Goal: Ask a question

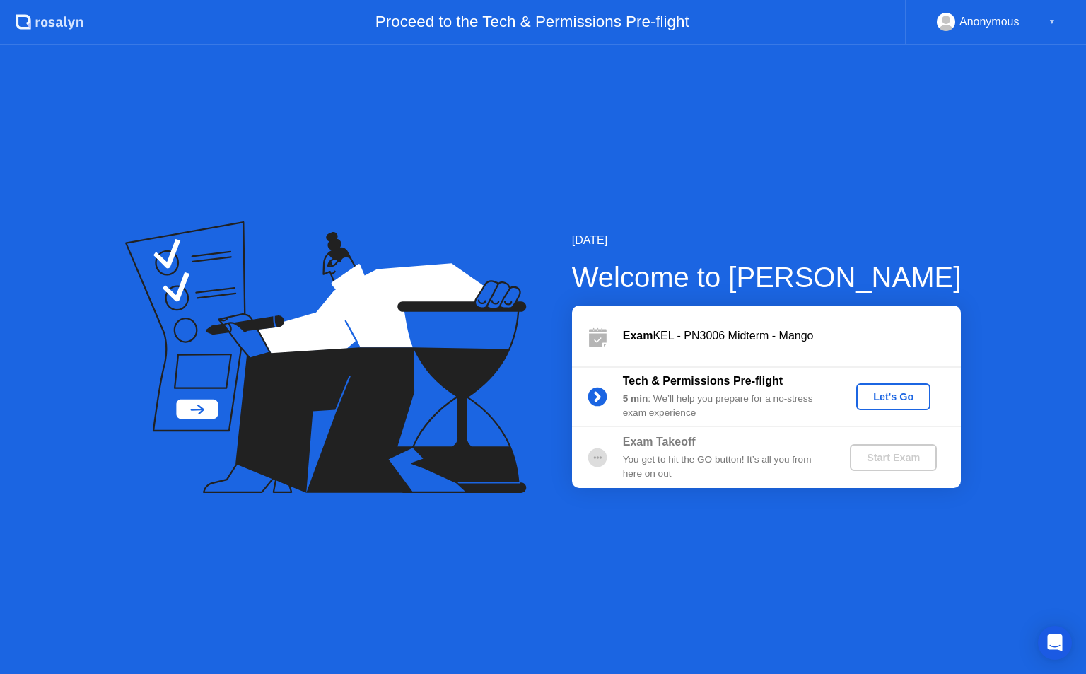
click at [883, 396] on div "Let's Go" at bounding box center [893, 396] width 63 height 11
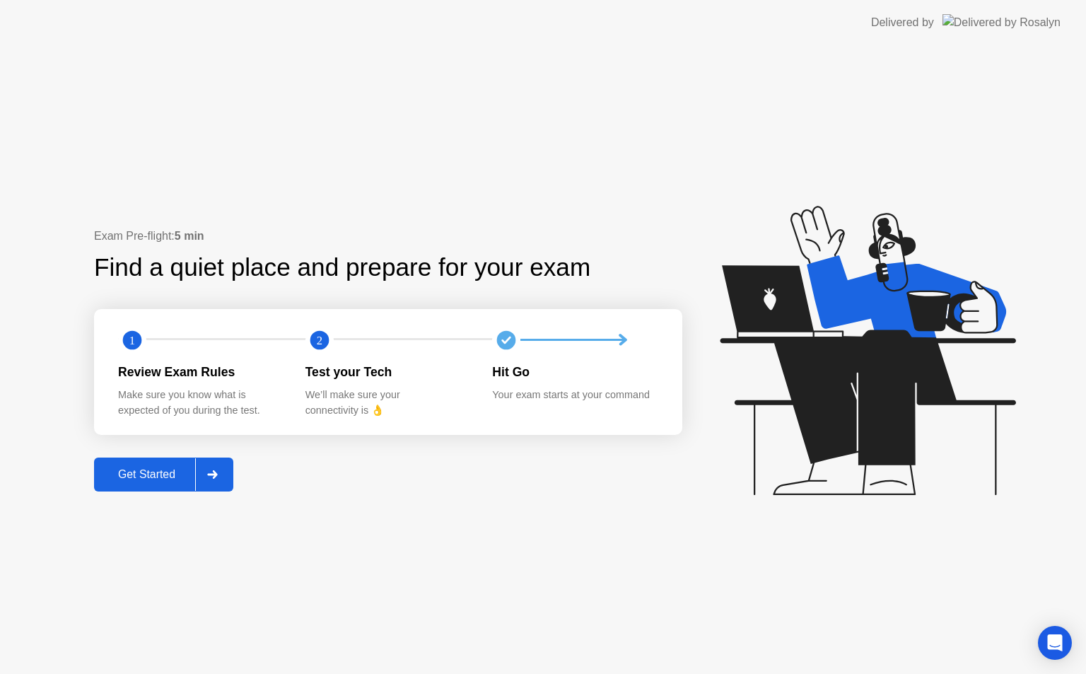
click at [147, 474] on div "Get Started" at bounding box center [146, 474] width 97 height 13
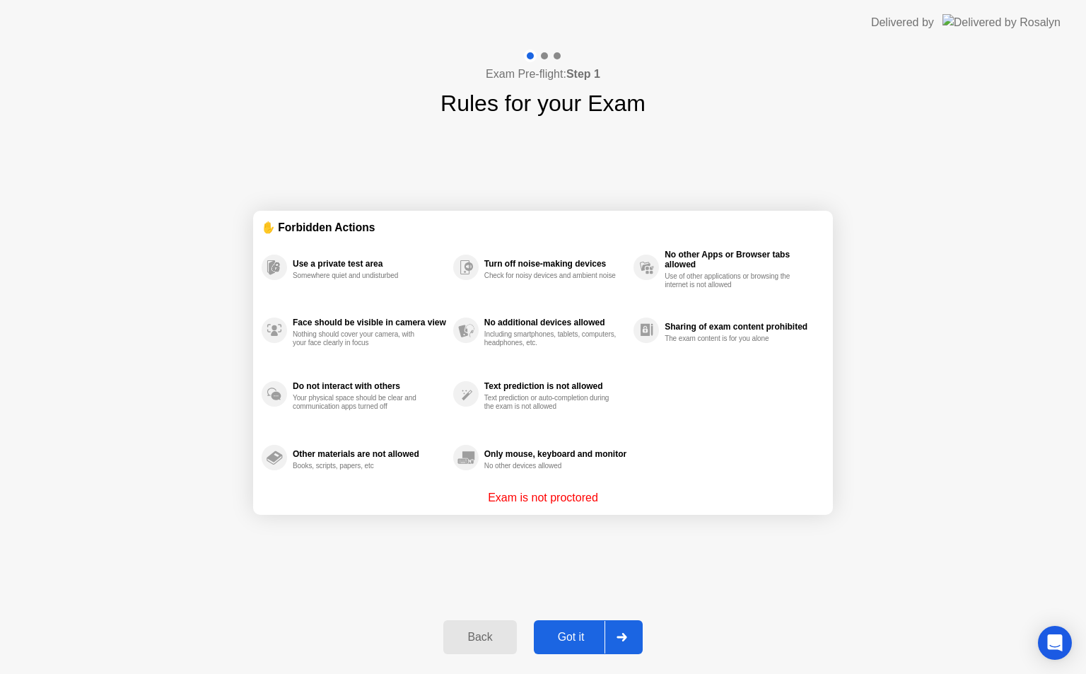
click at [571, 634] on div "Got it" at bounding box center [571, 637] width 66 height 13
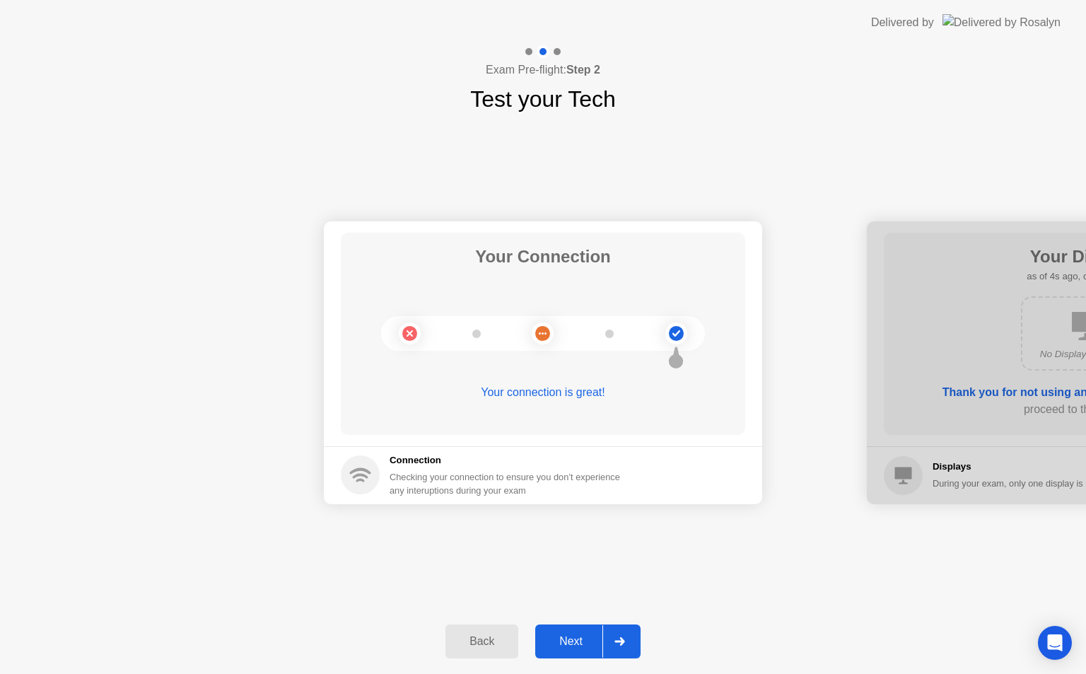
click at [551, 636] on div "Next" at bounding box center [570, 641] width 63 height 13
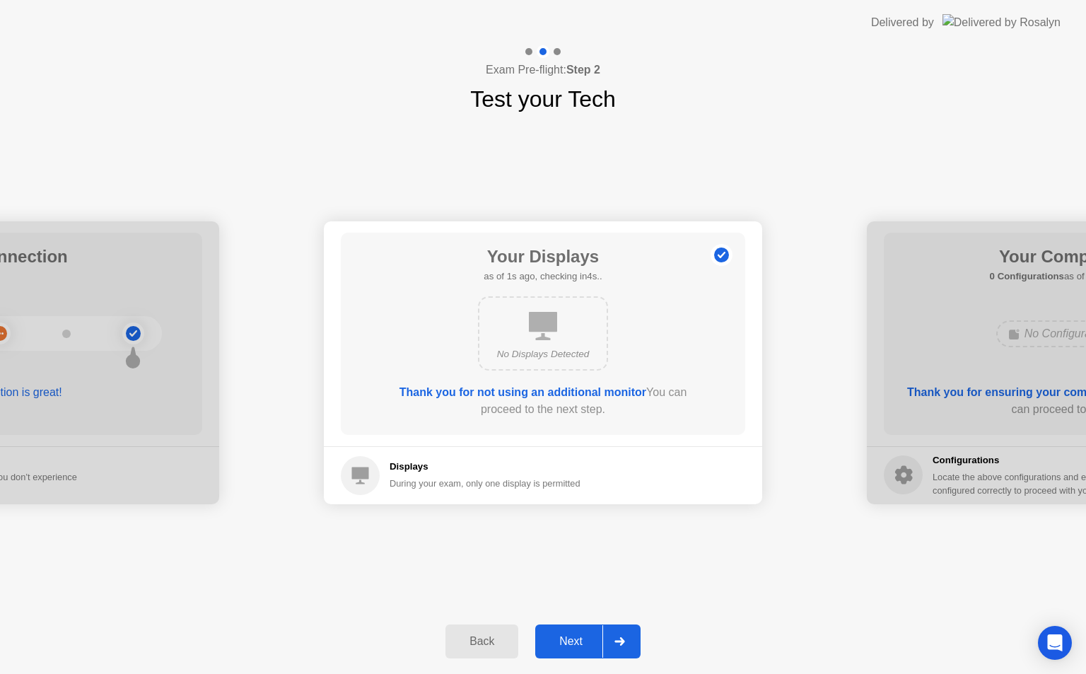
click at [619, 648] on div at bounding box center [619, 641] width 34 height 33
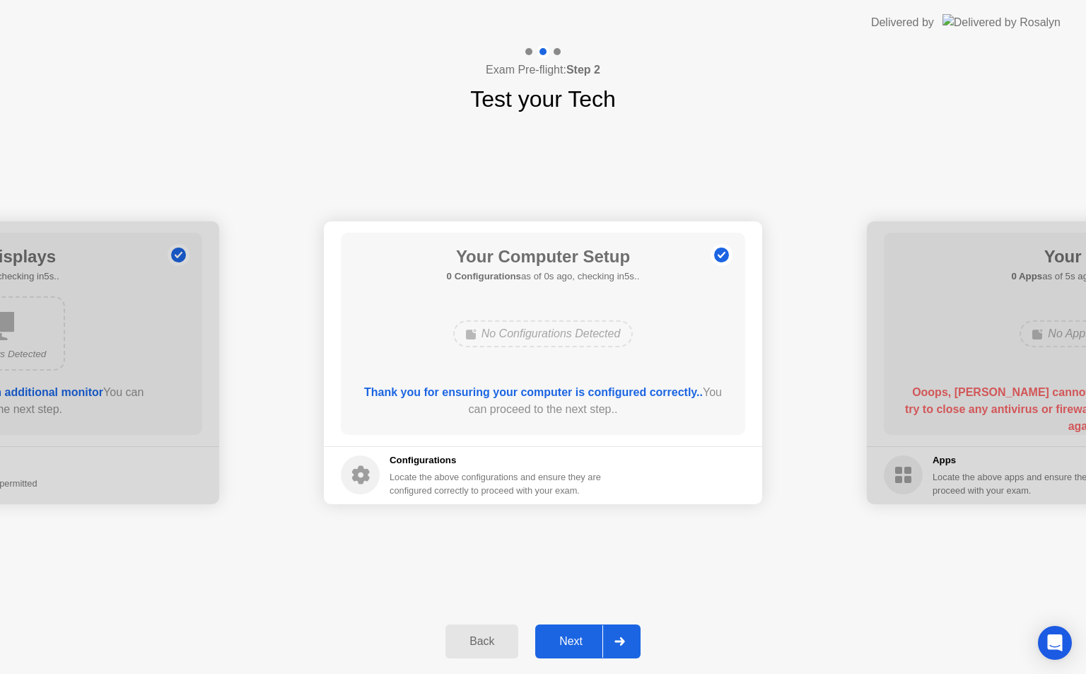
click at [620, 645] on div at bounding box center [619, 641] width 34 height 33
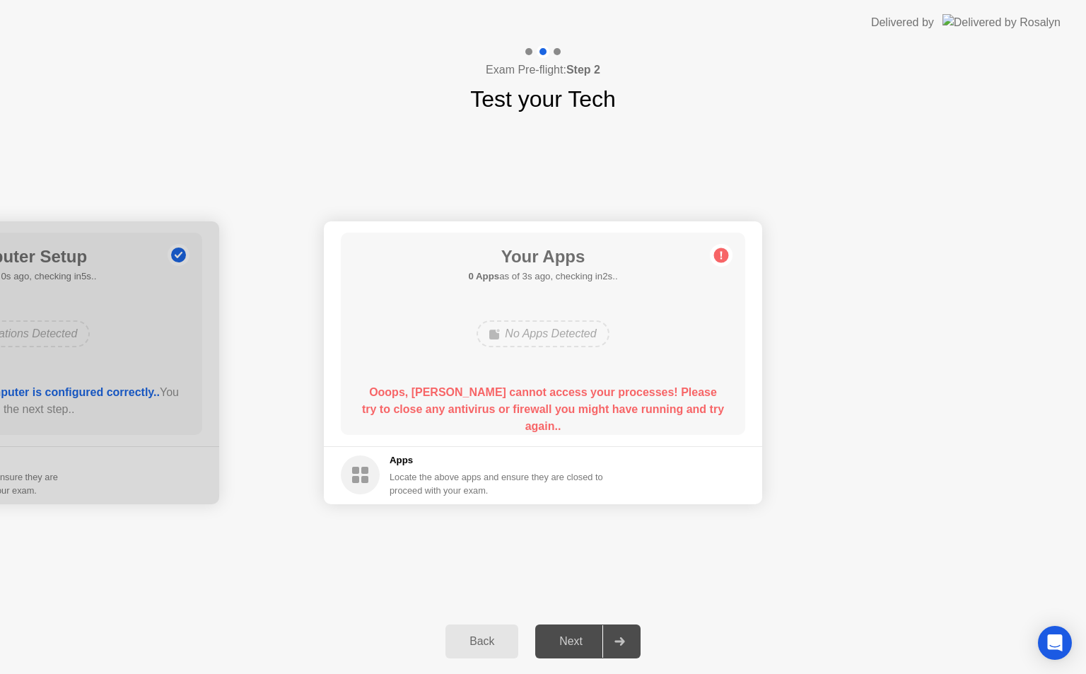
click at [609, 637] on div at bounding box center [619, 641] width 34 height 33
click at [568, 639] on div "Next" at bounding box center [570, 641] width 63 height 13
click at [474, 641] on div "Back" at bounding box center [482, 641] width 64 height 13
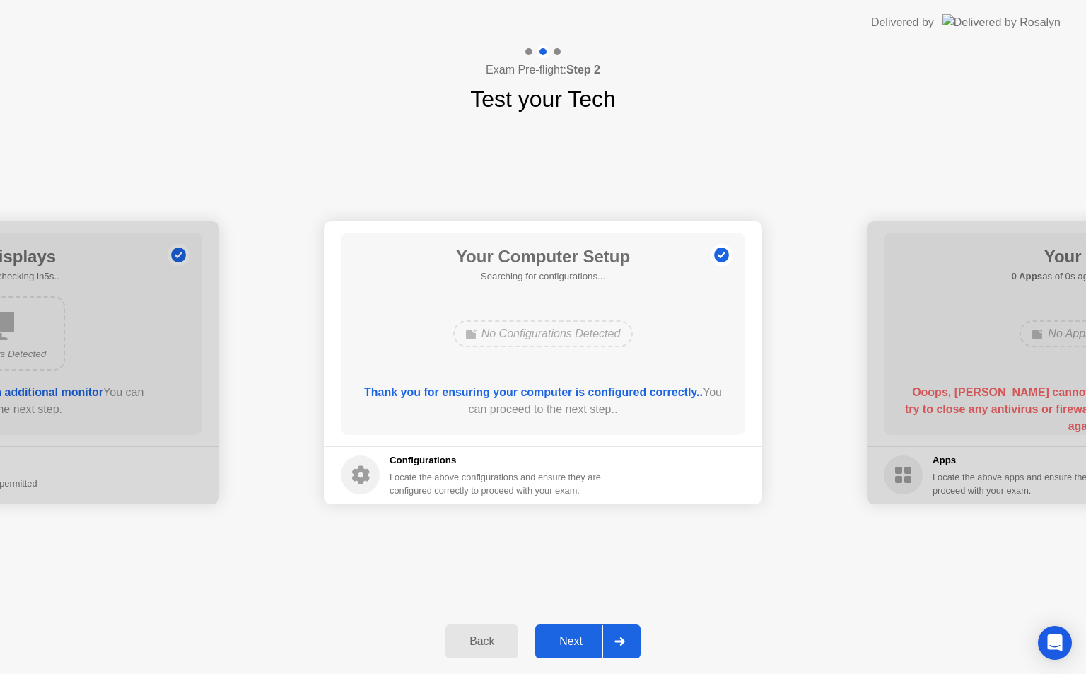
click at [475, 643] on div "Back" at bounding box center [482, 641] width 64 height 13
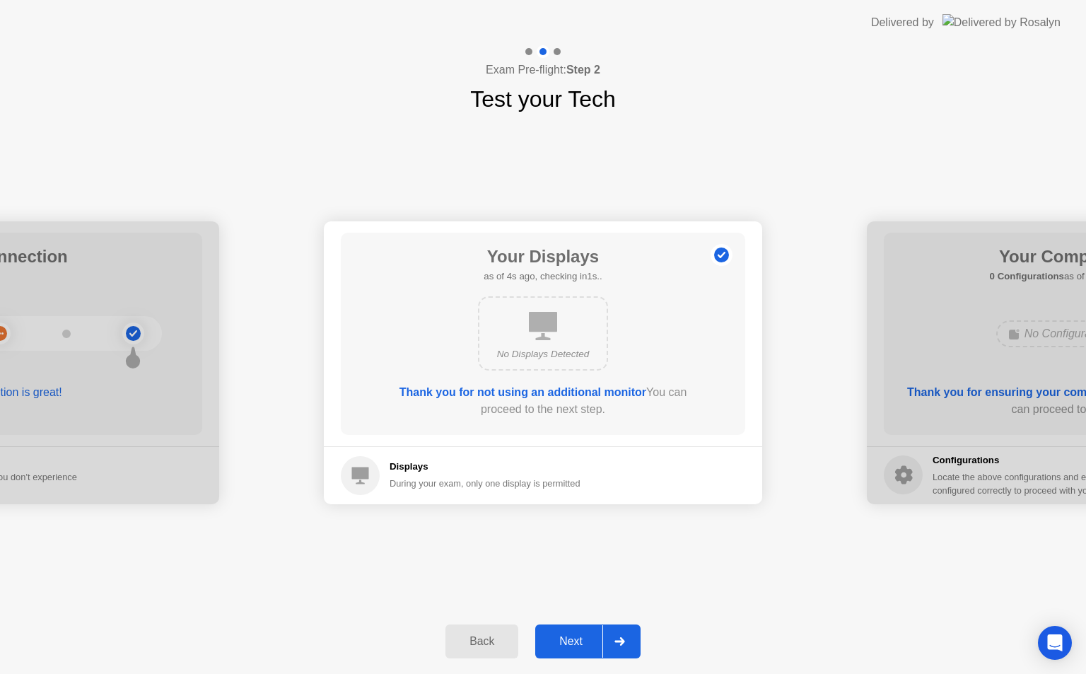
click at [545, 344] on div "No Displays Detected" at bounding box center [543, 333] width 130 height 74
click at [475, 641] on div "Back" at bounding box center [482, 641] width 64 height 13
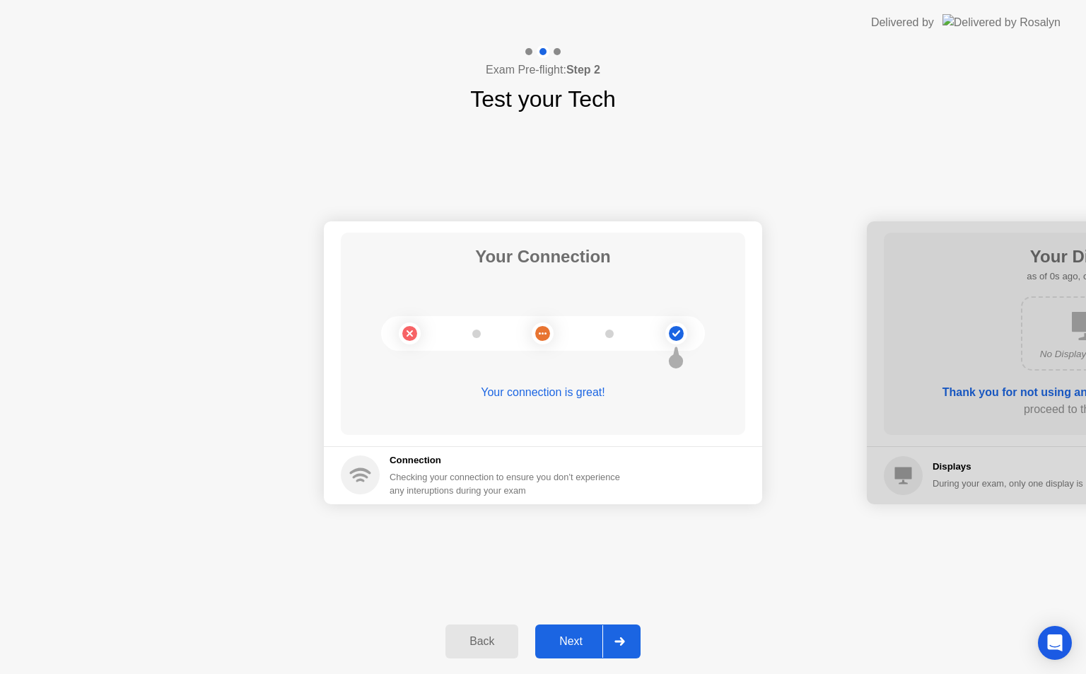
click at [617, 634] on div at bounding box center [619, 641] width 34 height 33
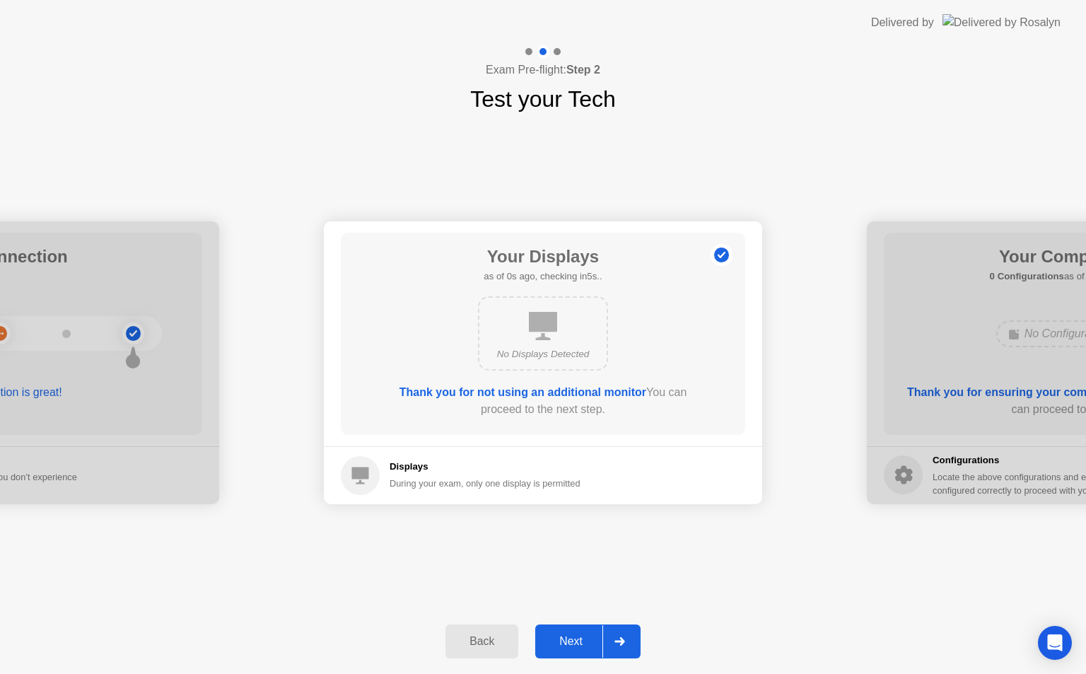
drag, startPoint x: 377, startPoint y: 469, endPoint x: 618, endPoint y: 534, distance: 249.5
click at [380, 472] on div "Displays During your exam, only one display is permitted" at bounding box center [461, 475] width 240 height 39
click at [617, 636] on div at bounding box center [619, 641] width 34 height 33
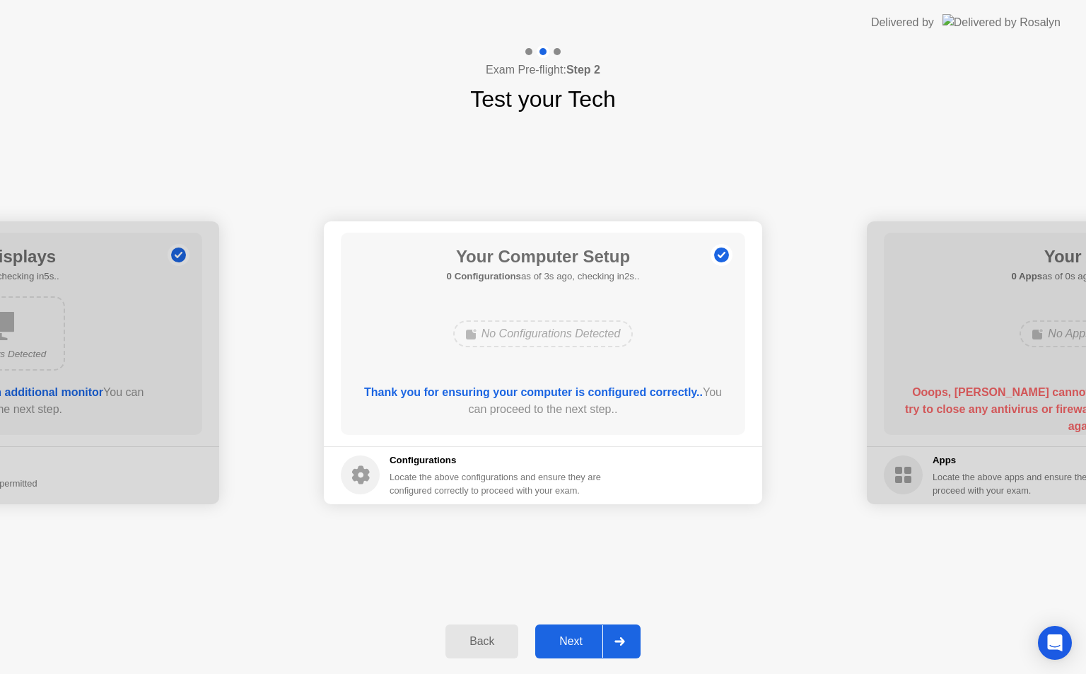
click at [614, 643] on div at bounding box center [619, 641] width 34 height 33
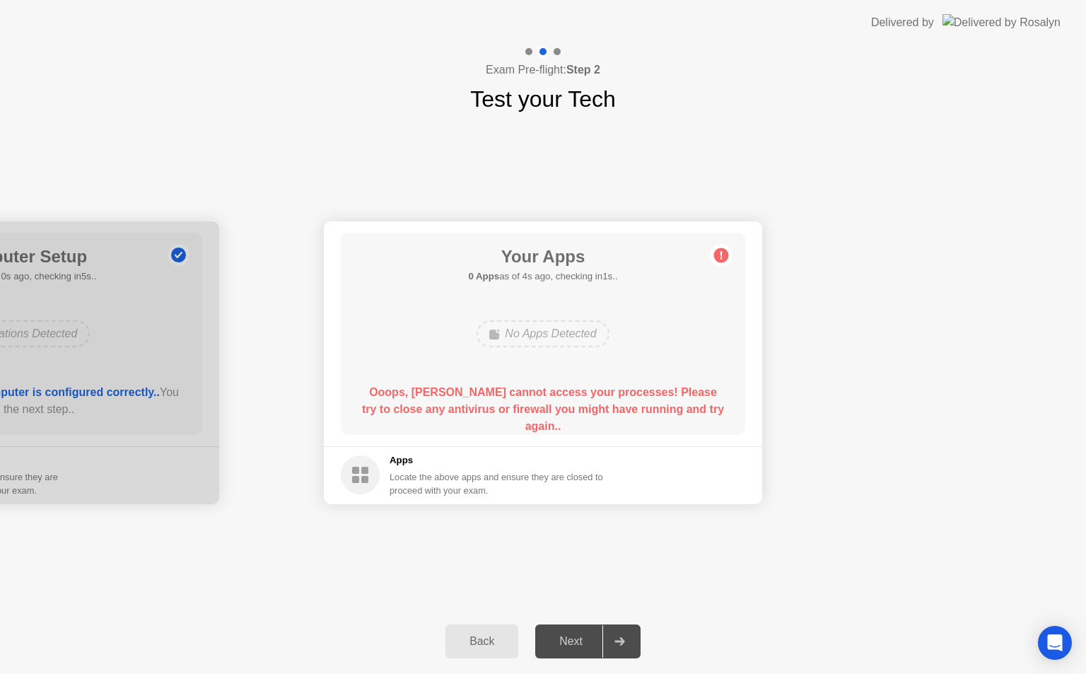
click at [491, 484] on div "Locate the above apps and ensure they are closed to proceed with your exam." at bounding box center [497, 483] width 214 height 27
click at [584, 441] on main "Your Apps 0 Apps as of 1s ago, checking in4s.. No Apps Detected Ooops, [PERSON_…" at bounding box center [543, 333] width 438 height 225
click at [583, 441] on main "Your Apps 0 Apps as of 1s ago, checking in4s.. No Apps Detected Ooops, [PERSON_…" at bounding box center [543, 333] width 438 height 225
click at [624, 642] on icon at bounding box center [619, 641] width 10 height 8
drag, startPoint x: 131, startPoint y: 303, endPoint x: 250, endPoint y: 320, distance: 119.9
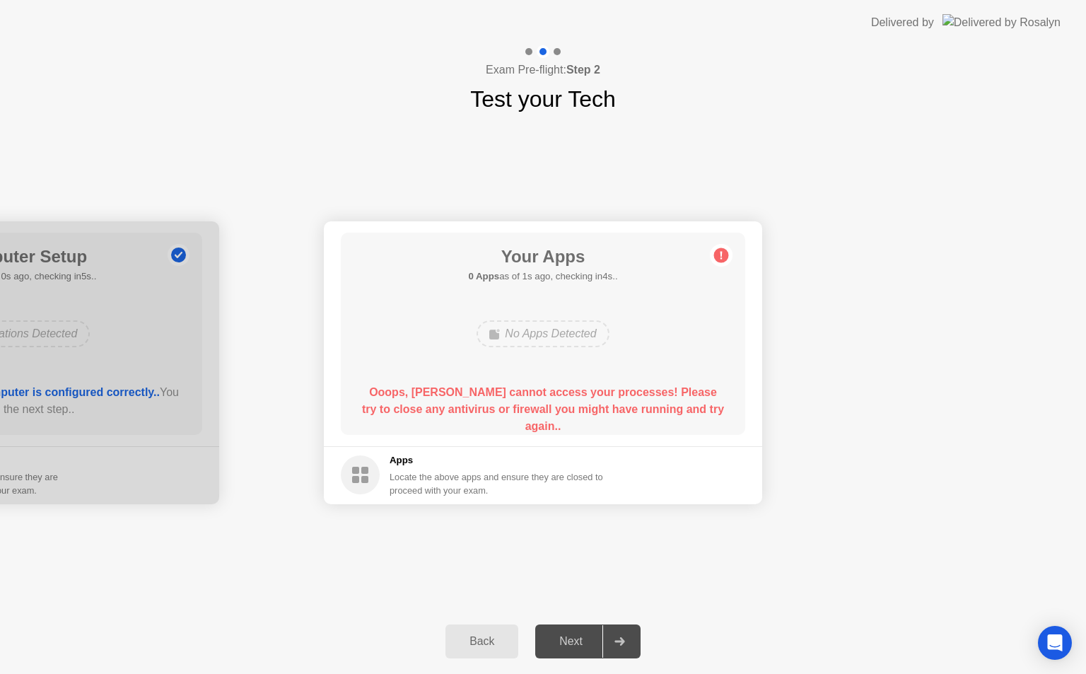
click at [567, 641] on div "Next" at bounding box center [570, 641] width 63 height 13
click at [573, 635] on div "Next" at bounding box center [570, 641] width 63 height 13
click at [482, 631] on button "Back" at bounding box center [481, 641] width 73 height 34
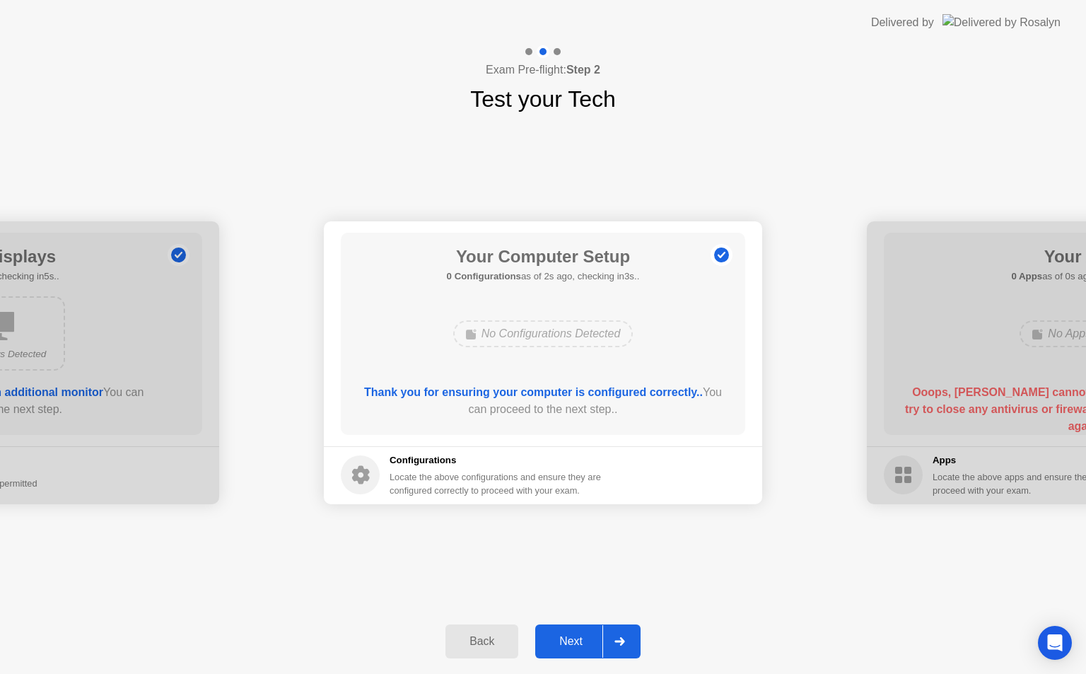
click at [587, 644] on div "Next" at bounding box center [570, 641] width 63 height 13
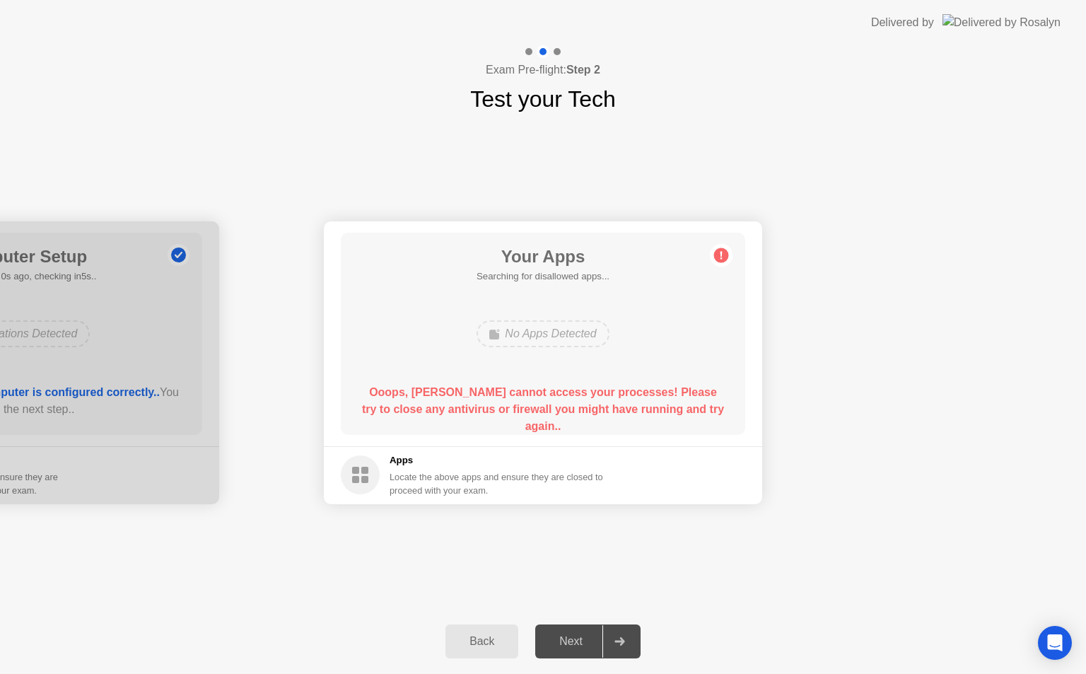
click at [554, 636] on div "Next" at bounding box center [570, 641] width 63 height 13
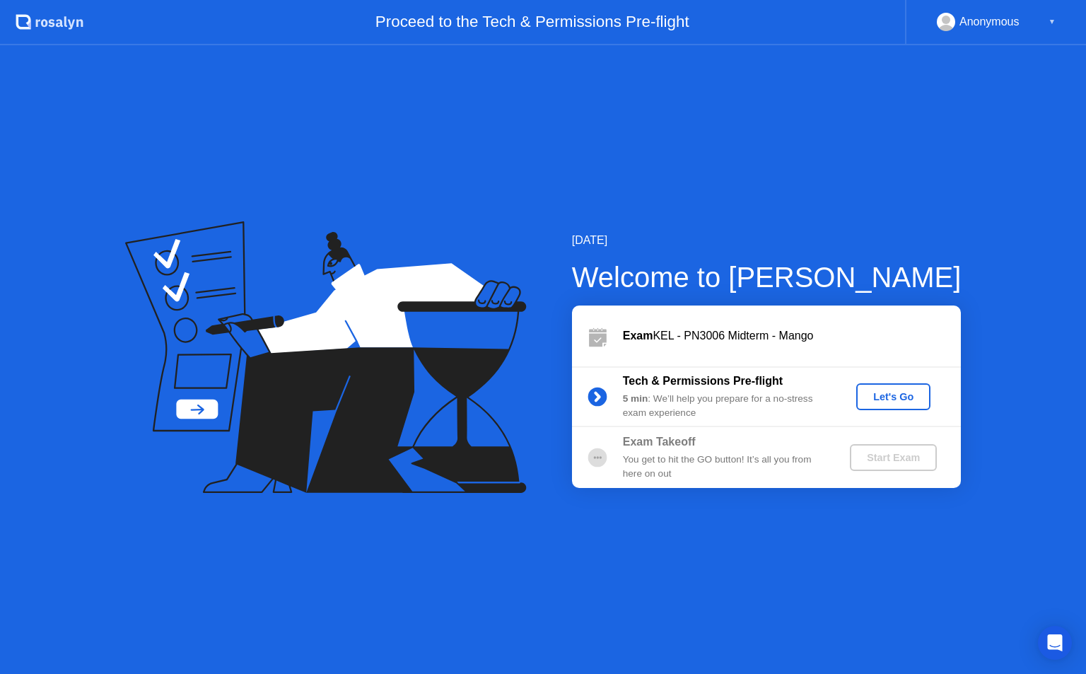
click at [887, 402] on div "Let's Go" at bounding box center [893, 396] width 63 height 11
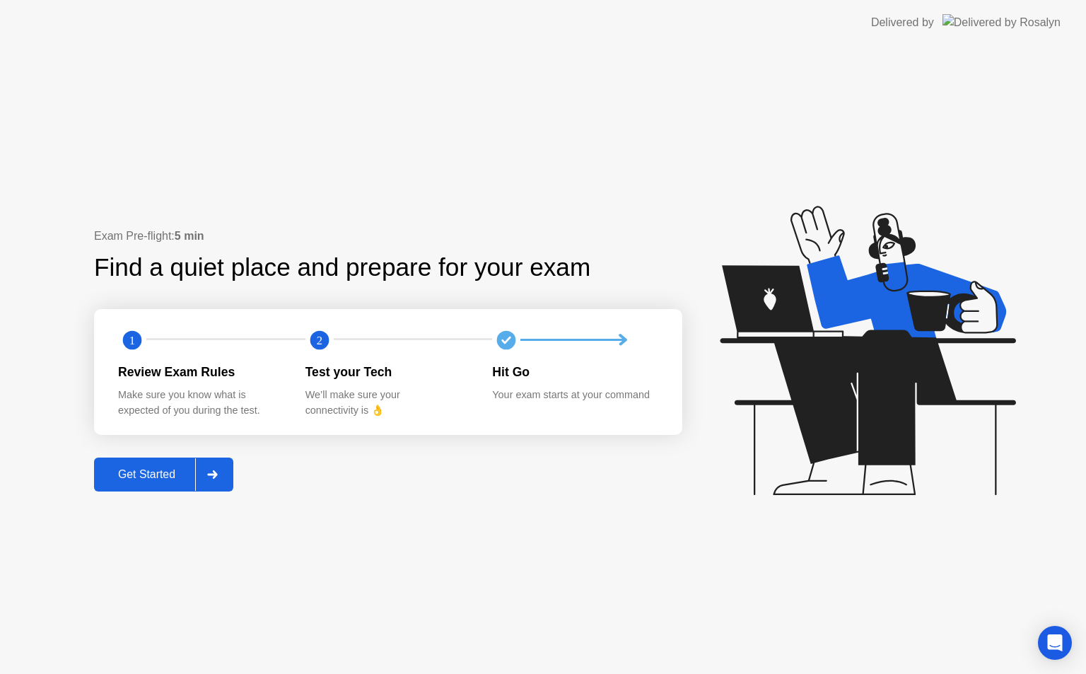
click at [165, 479] on div "Get Started" at bounding box center [146, 474] width 97 height 13
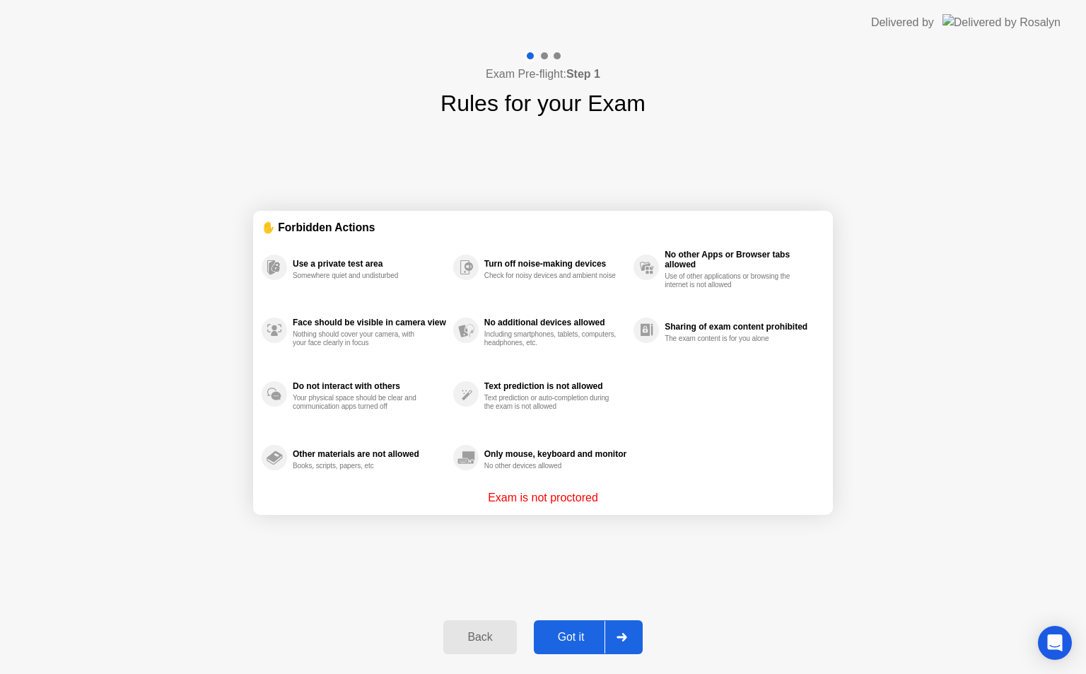
click at [576, 635] on div "Got it" at bounding box center [571, 637] width 66 height 13
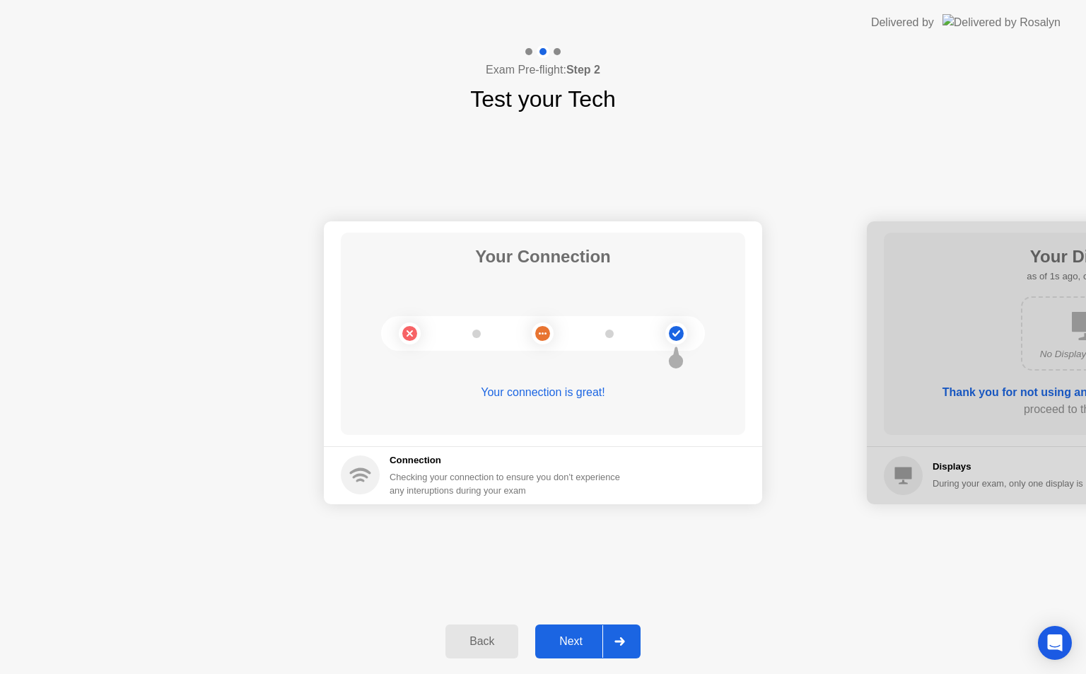
click at [576, 639] on div "Next" at bounding box center [570, 641] width 63 height 13
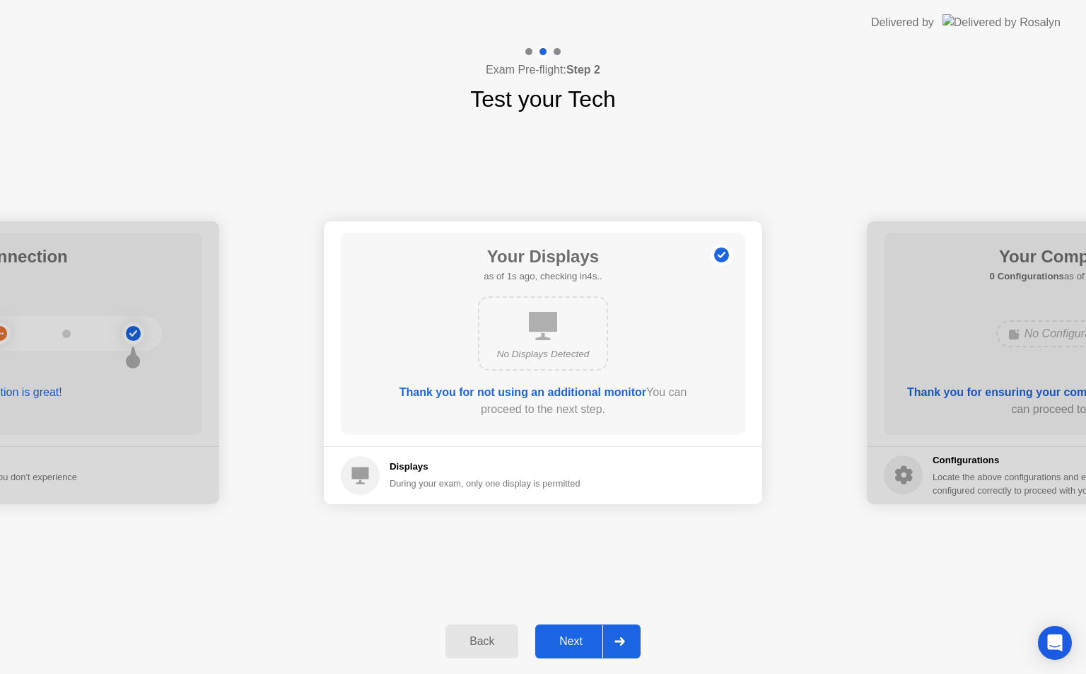
click at [578, 640] on div "Next" at bounding box center [570, 641] width 63 height 13
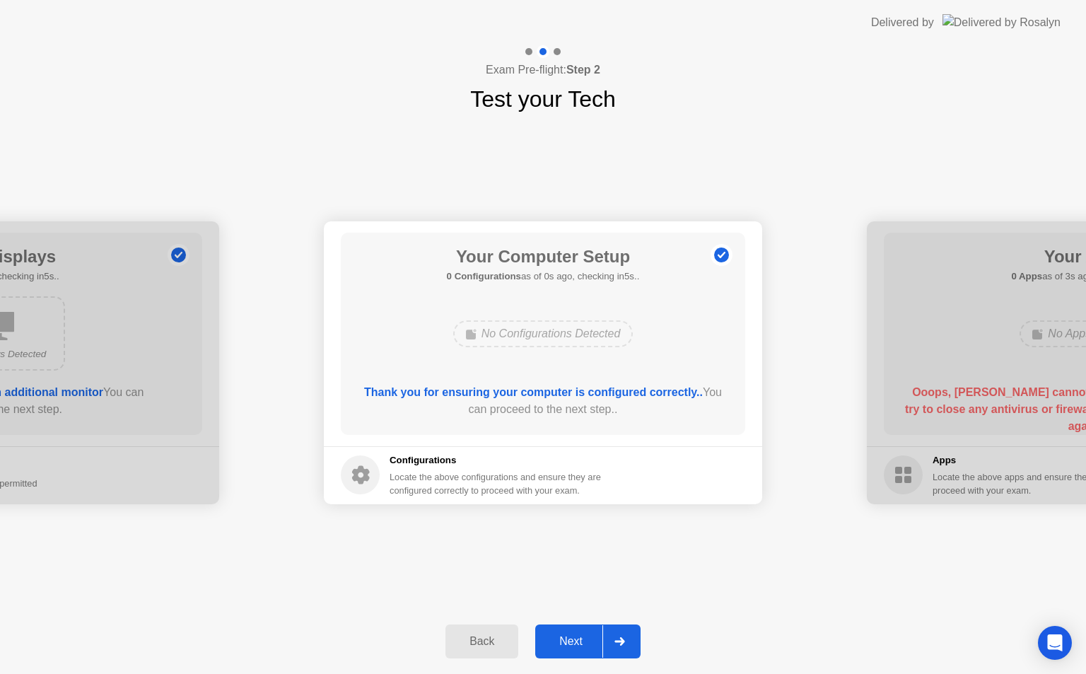
click at [576, 635] on div "Next" at bounding box center [570, 641] width 63 height 13
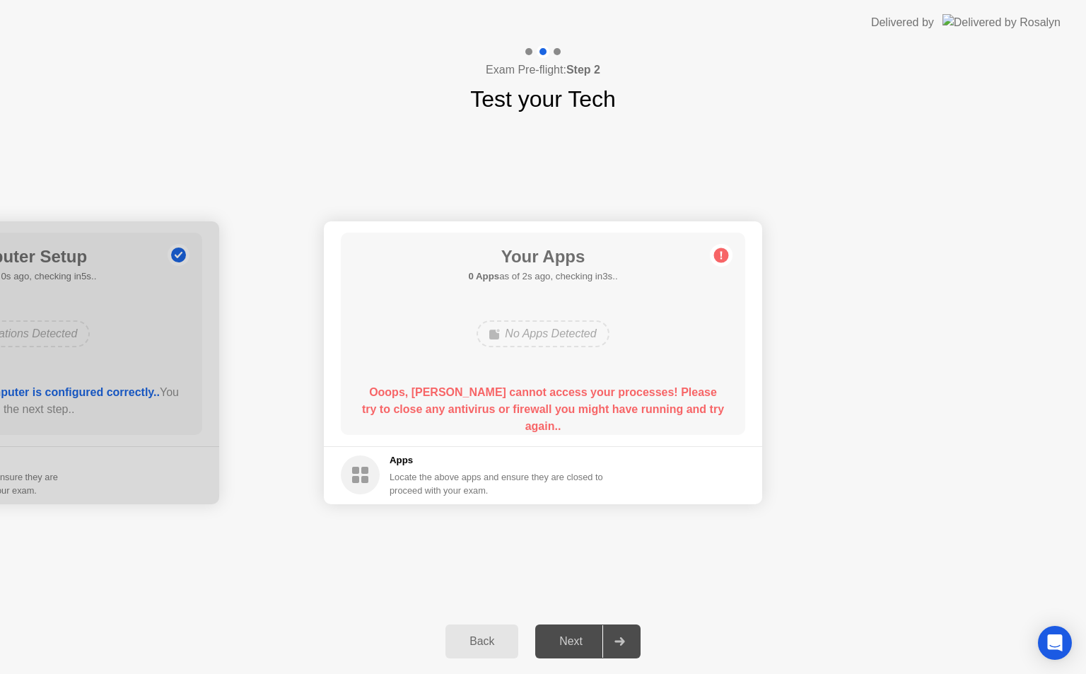
click at [360, 474] on circle at bounding box center [360, 474] width 39 height 39
click at [574, 334] on div "No Apps Detected" at bounding box center [542, 333] width 132 height 27
click at [699, 247] on div "Your Apps 0 Apps as of 4s ago, checking in1s.. No Apps Detected Ooops, Rosalyn …" at bounding box center [543, 334] width 404 height 202
click at [728, 256] on circle at bounding box center [721, 254] width 15 height 15
click at [592, 638] on div "Next" at bounding box center [570, 641] width 63 height 13
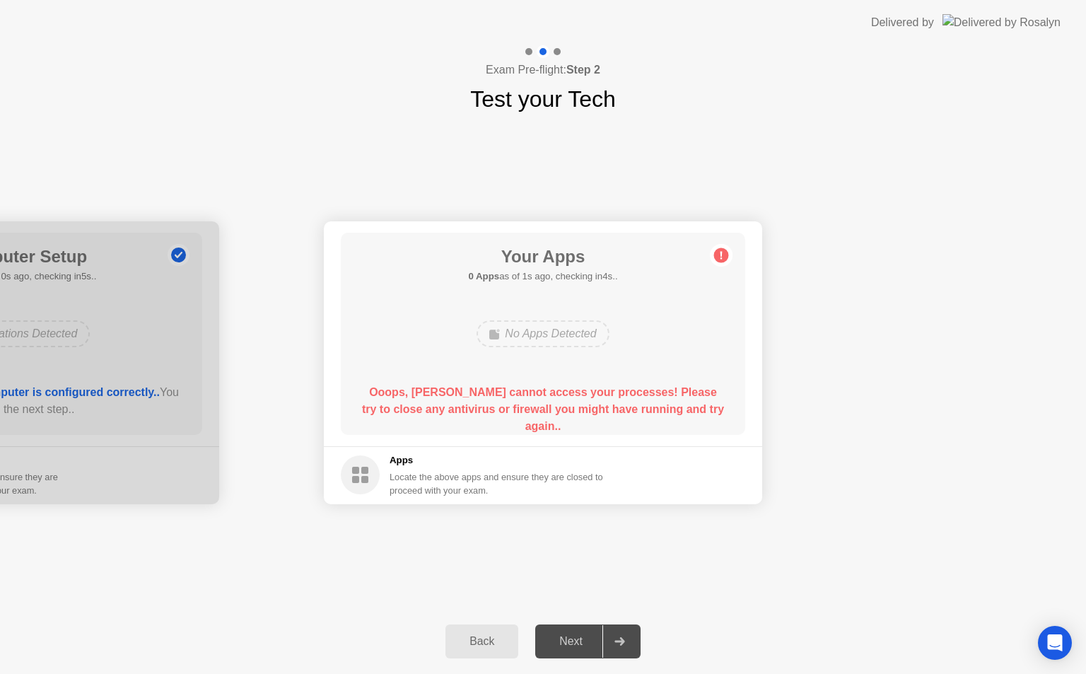
click at [584, 274] on h5 "0 Apps as of 1s ago, checking in4s.." at bounding box center [542, 276] width 149 height 14
click at [363, 472] on rect at bounding box center [364, 470] width 7 height 7
click at [484, 635] on div "Back" at bounding box center [482, 641] width 64 height 13
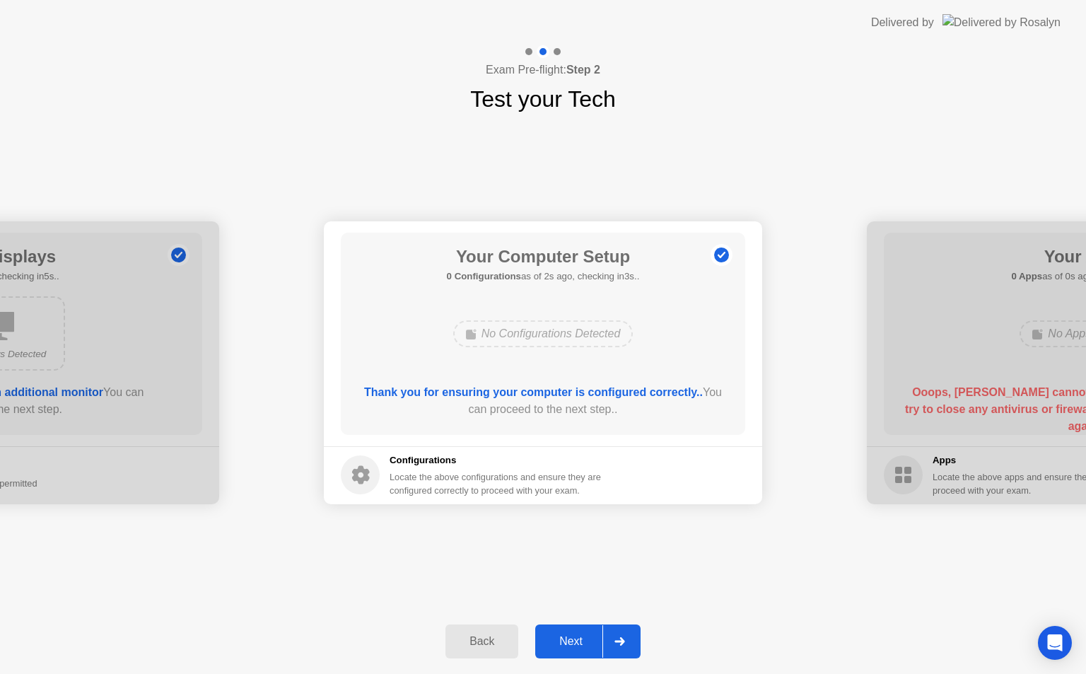
click at [581, 638] on div "Next" at bounding box center [570, 641] width 63 height 13
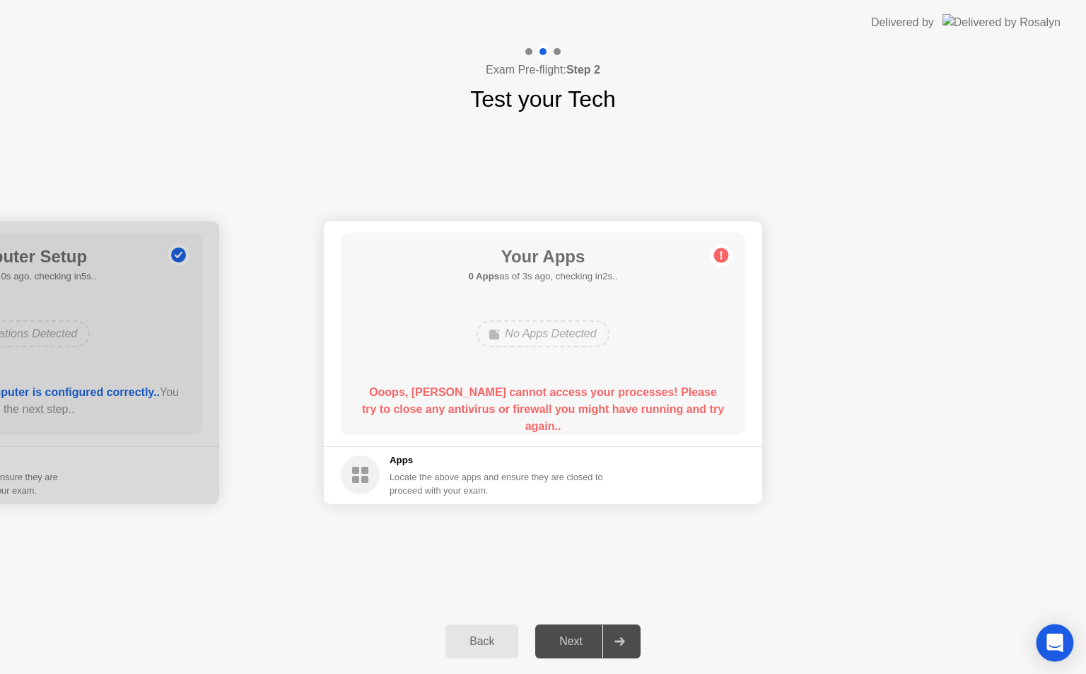
click at [1054, 633] on div "Open Intercom Messenger" at bounding box center [1054, 642] width 37 height 37
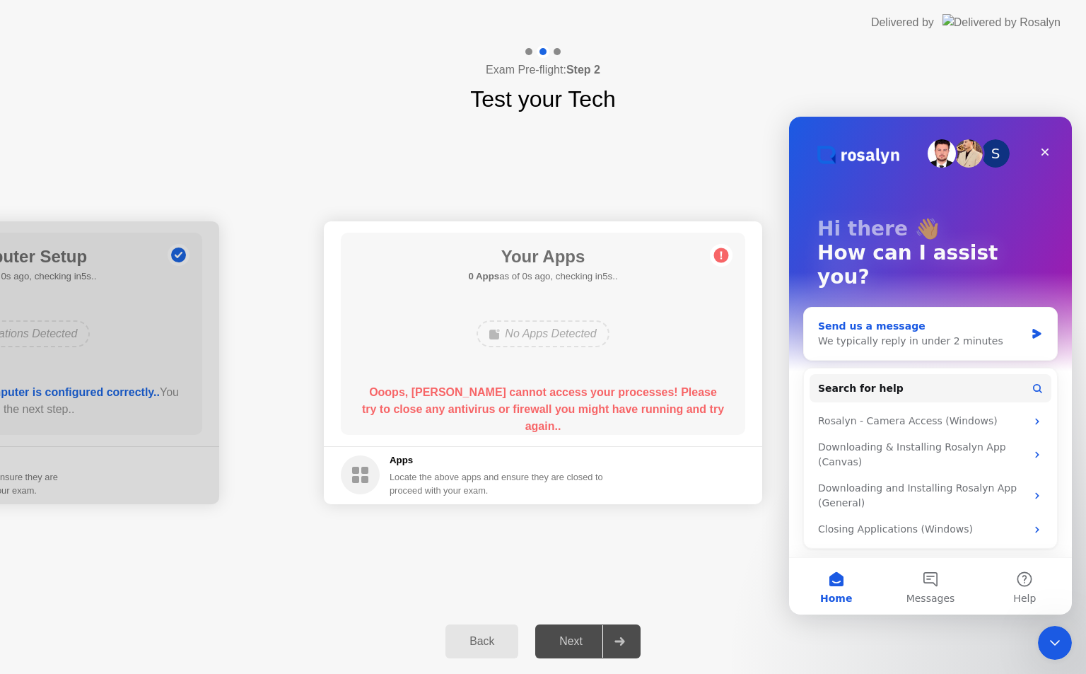
click at [861, 334] on div "We typically reply in under 2 minutes" at bounding box center [921, 341] width 207 height 15
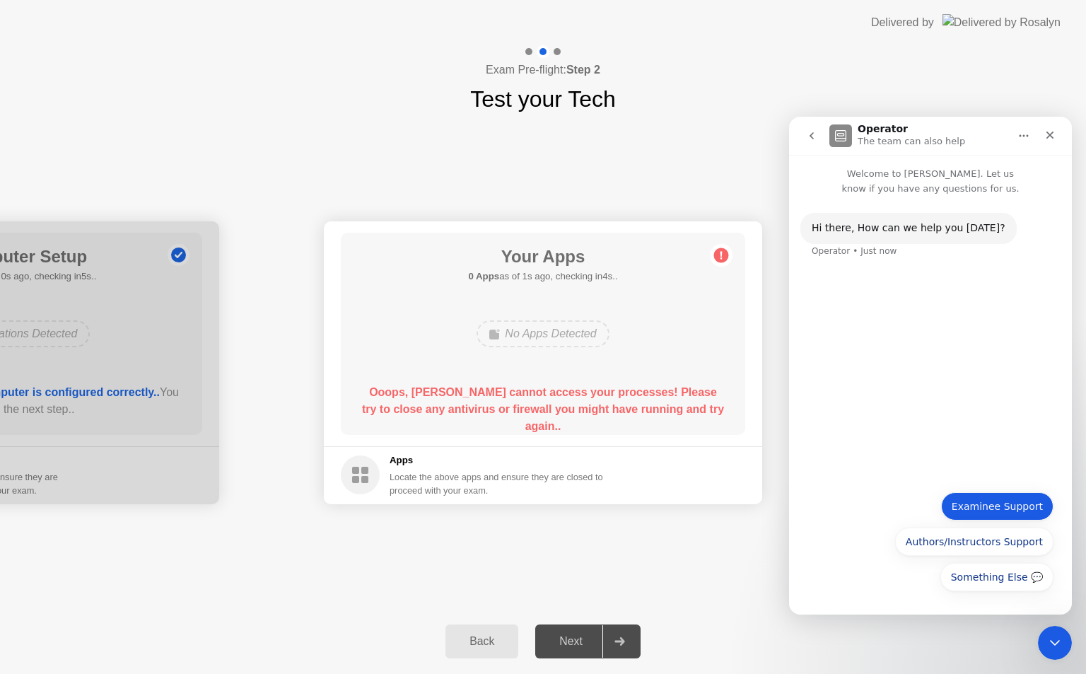
click at [1030, 500] on button "Examinee Support" at bounding box center [997, 506] width 112 height 28
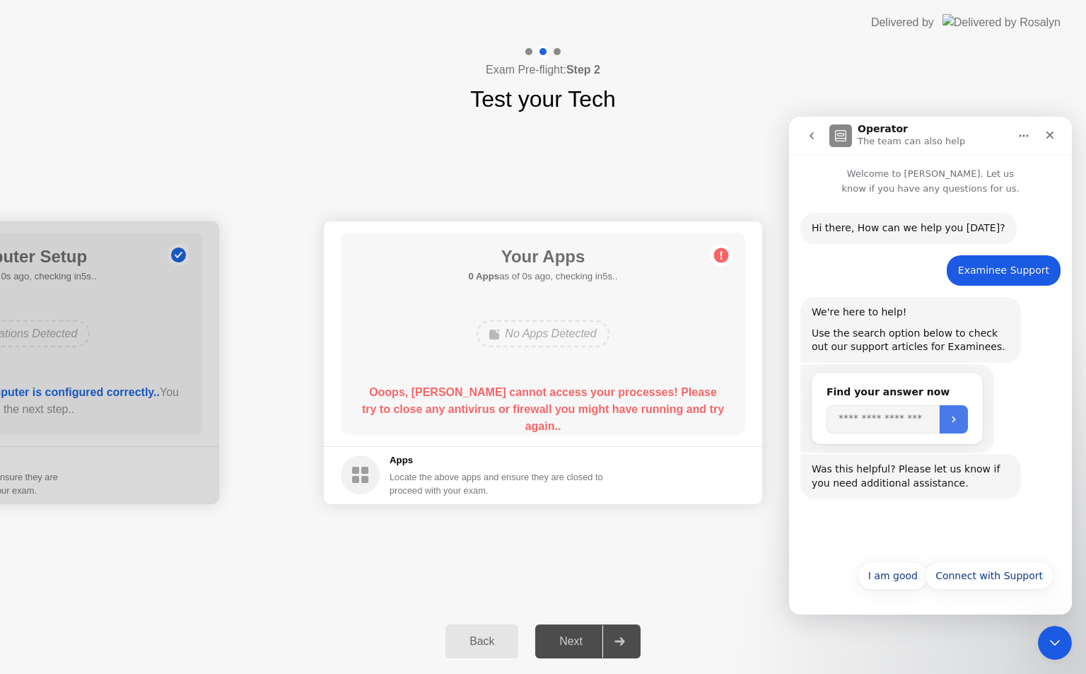
click at [959, 415] on icon "Submit" at bounding box center [953, 419] width 11 height 11
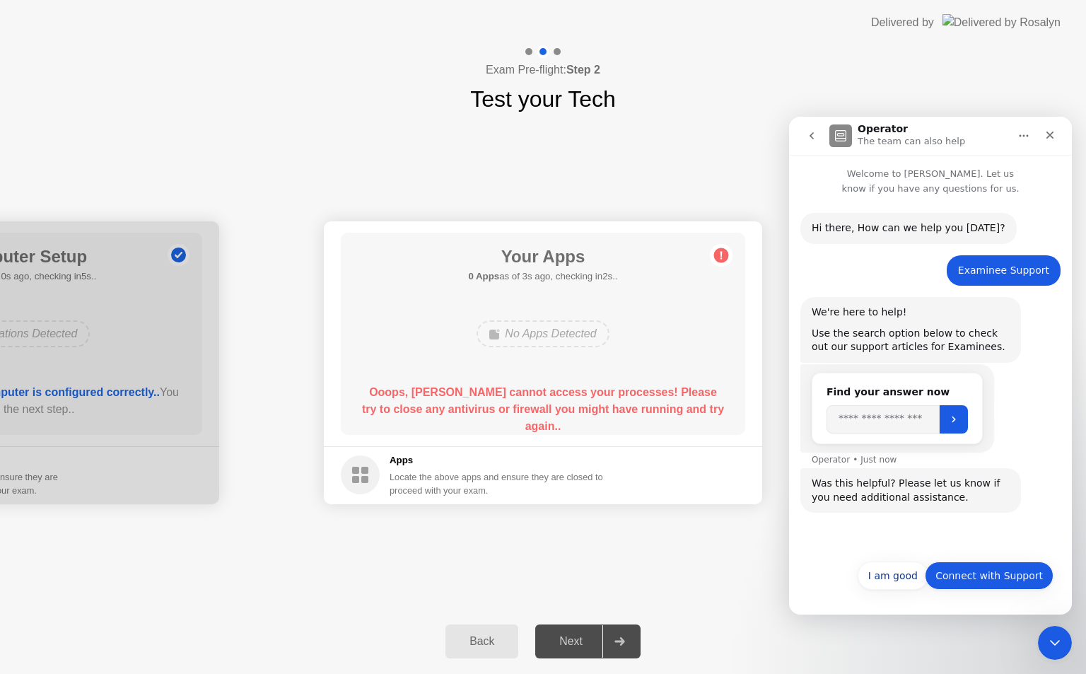
click at [995, 571] on button "Connect with Support" at bounding box center [989, 575] width 129 height 28
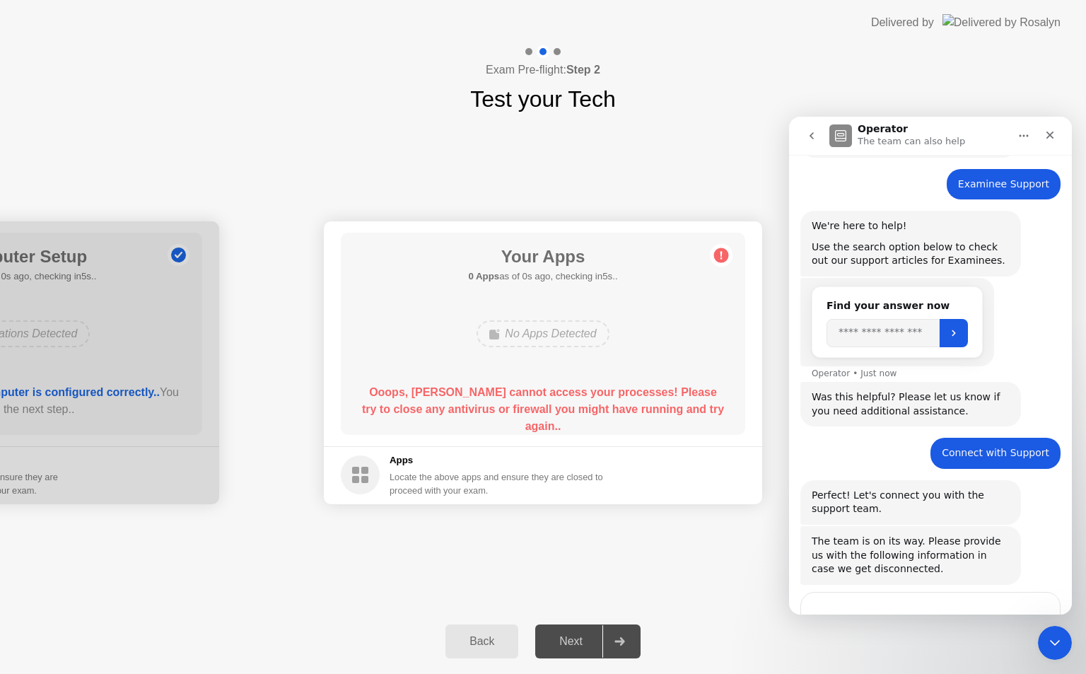
scroll to position [184, 0]
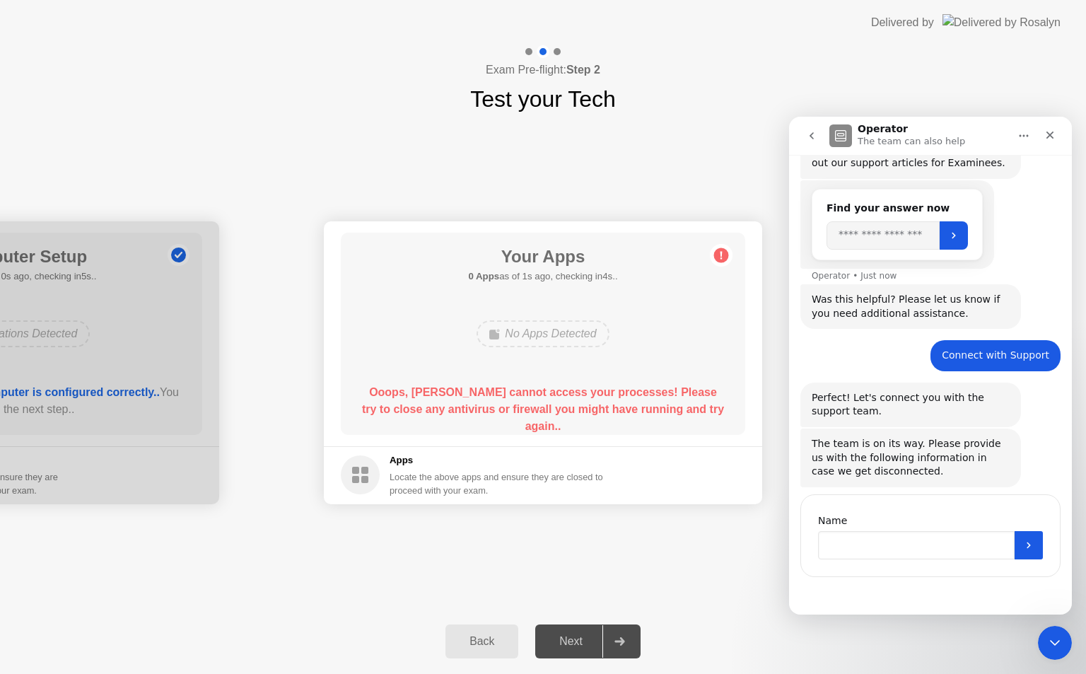
click at [836, 539] on input "Name" at bounding box center [916, 545] width 197 height 28
type input "**********"
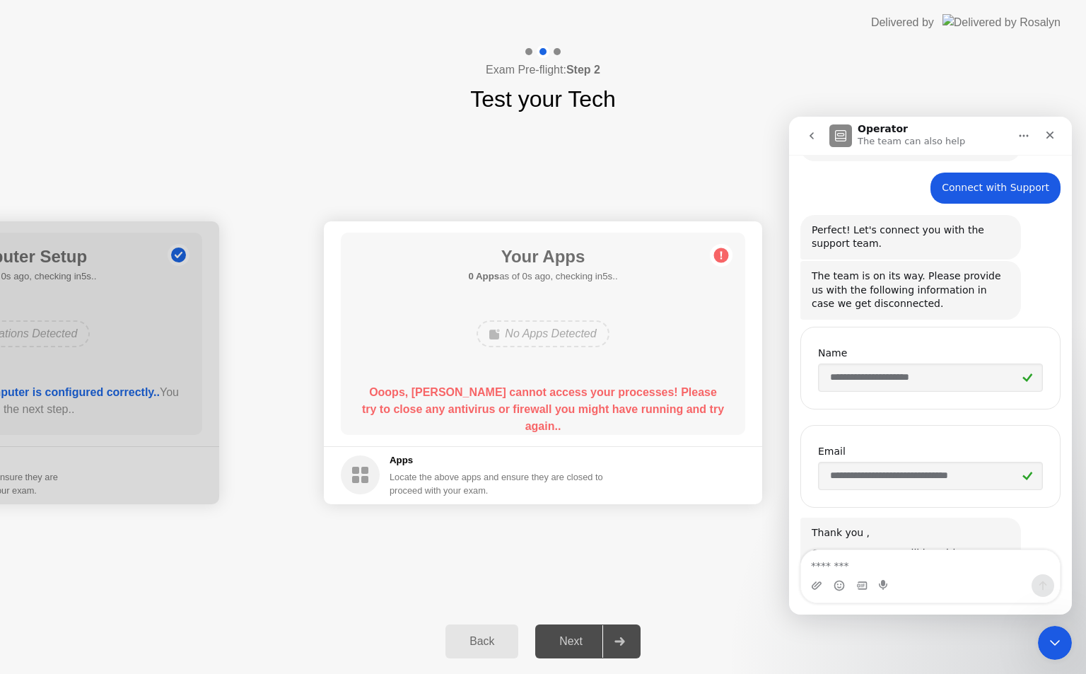
scroll to position [428, 0]
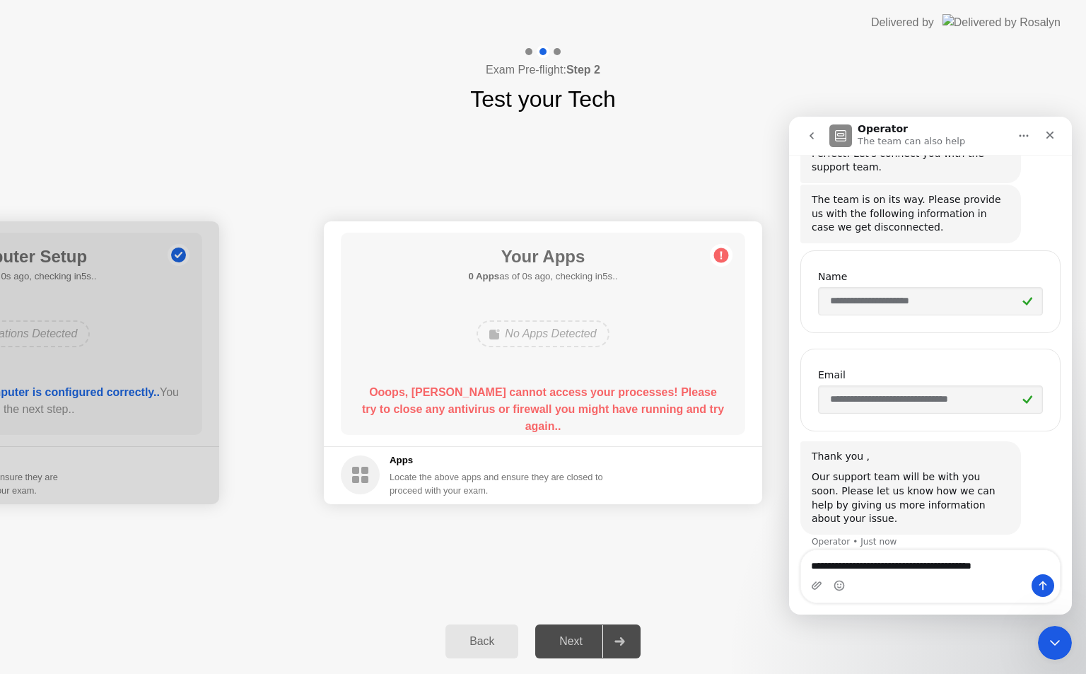
type textarea "**********"
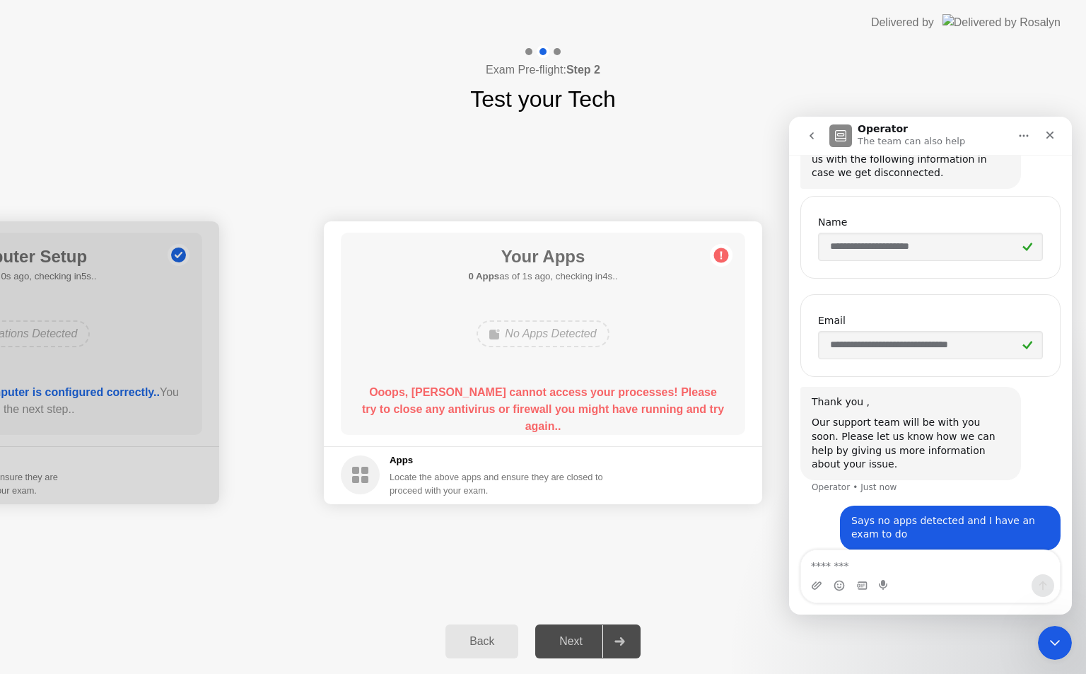
scroll to position [484, 0]
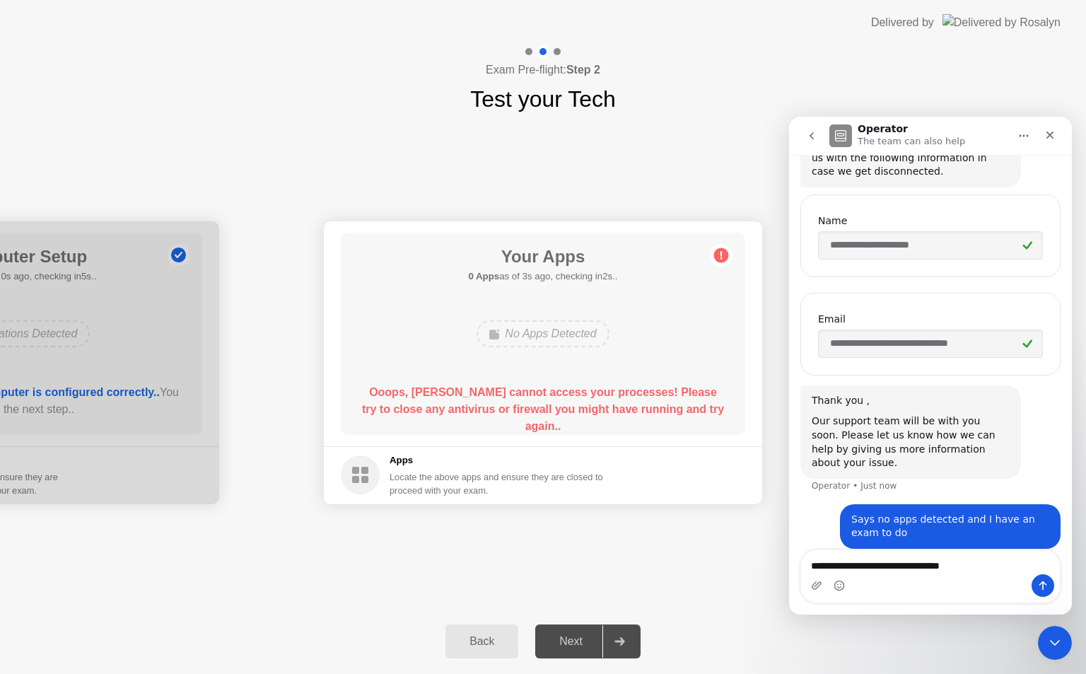
type textarea "**********"
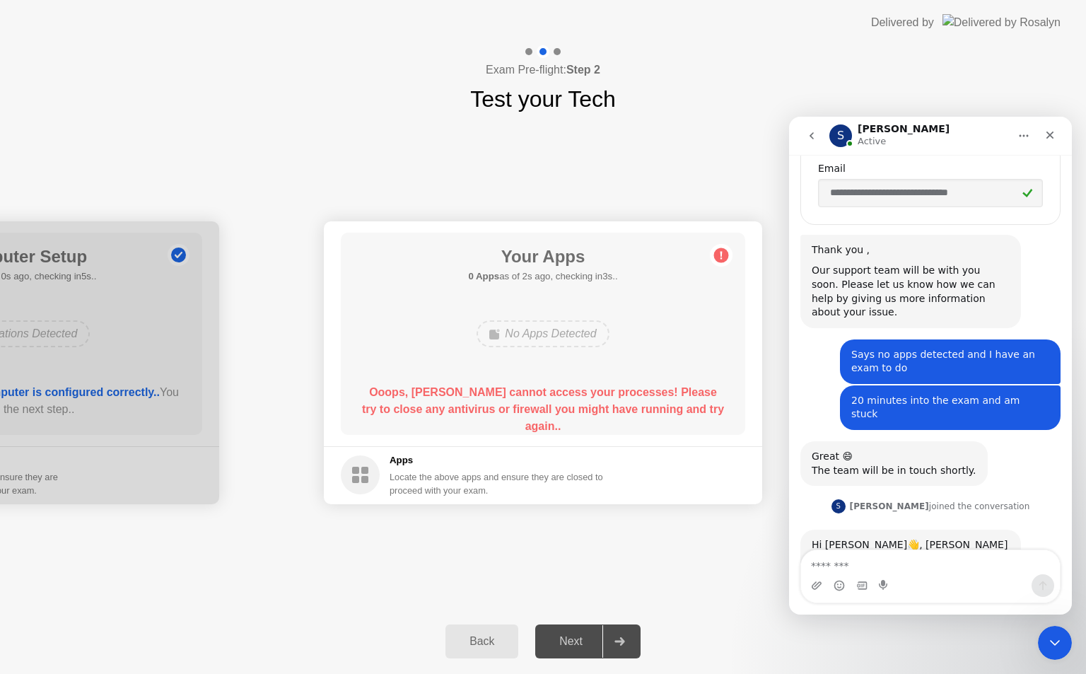
scroll to position [660, 0]
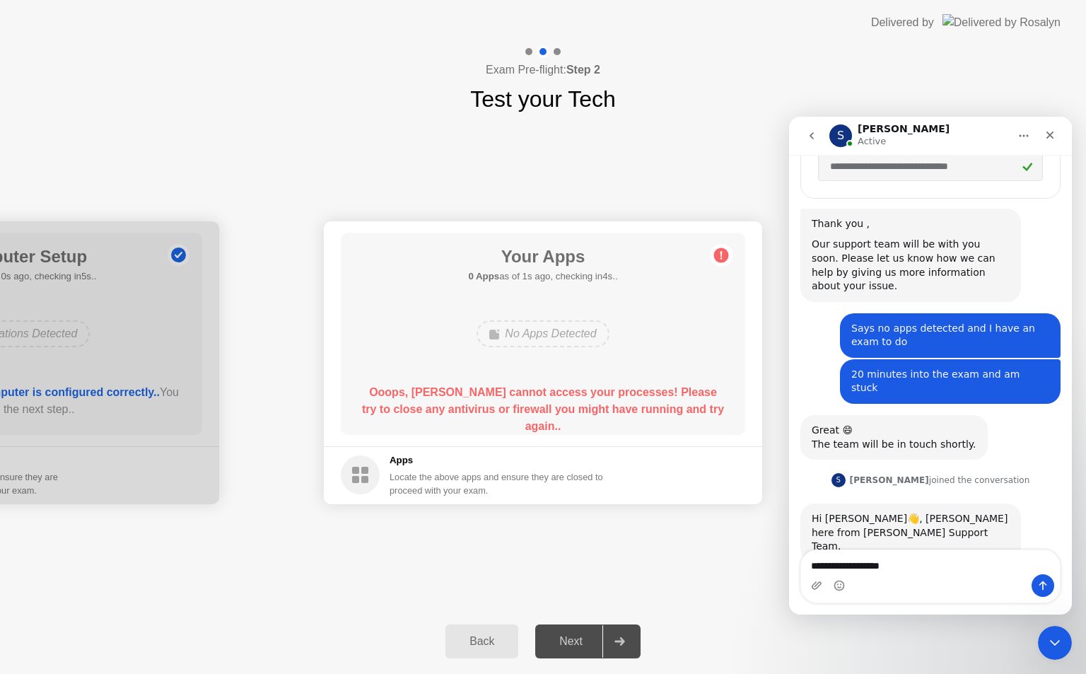
type textarea "**********"
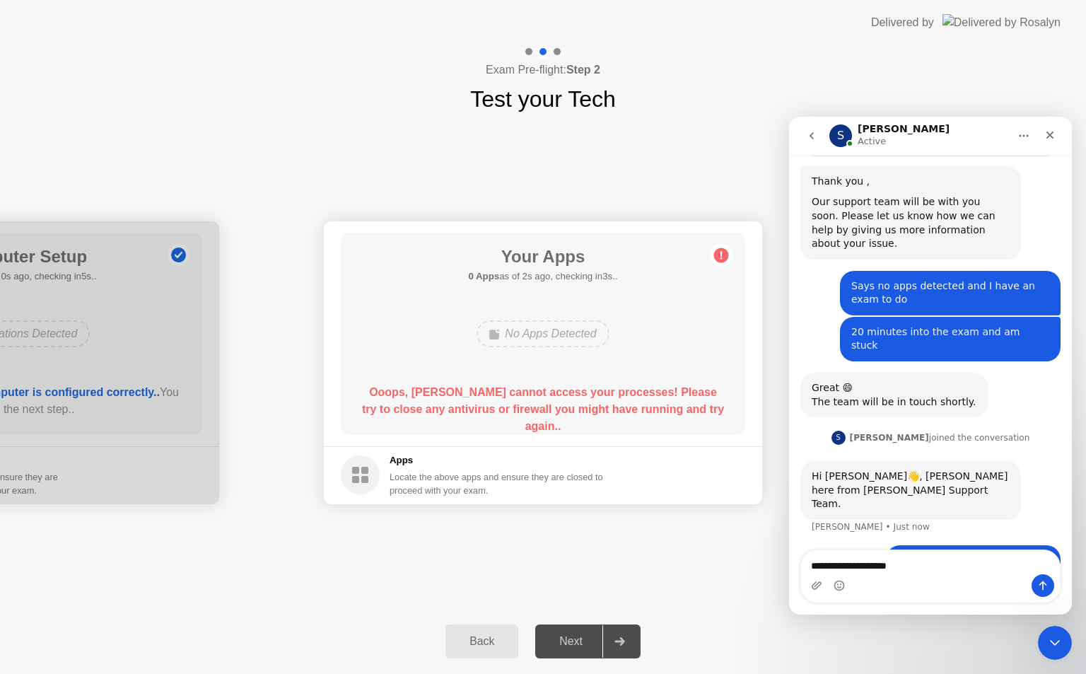
type textarea "**********"
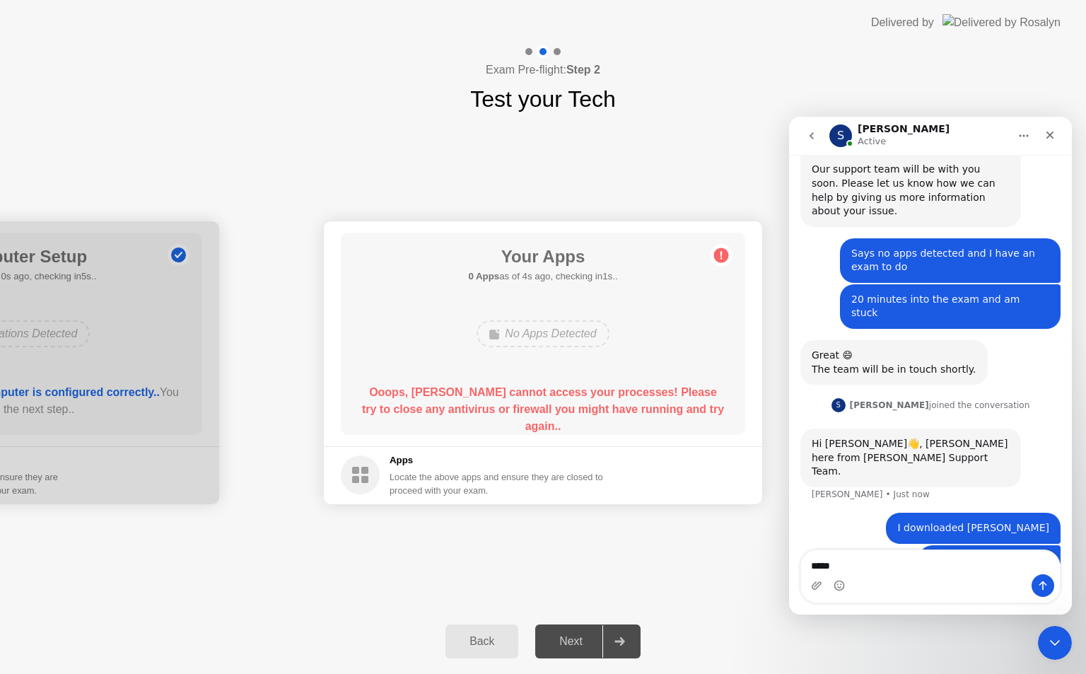
scroll to position [789, 0]
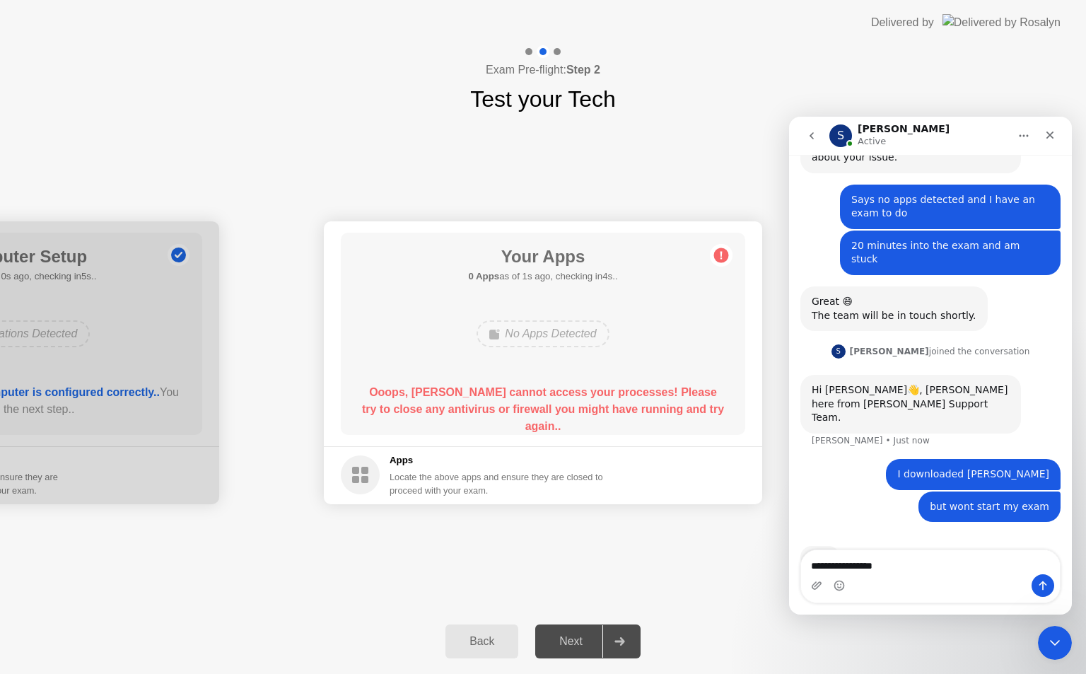
type textarea "**********"
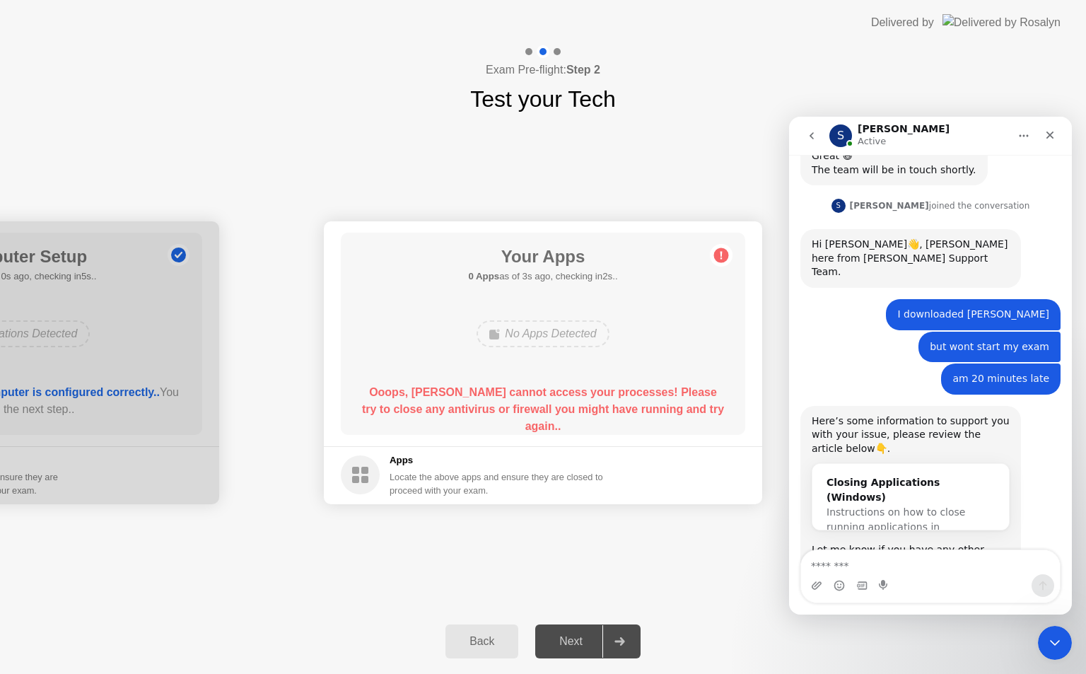
scroll to position [952, 0]
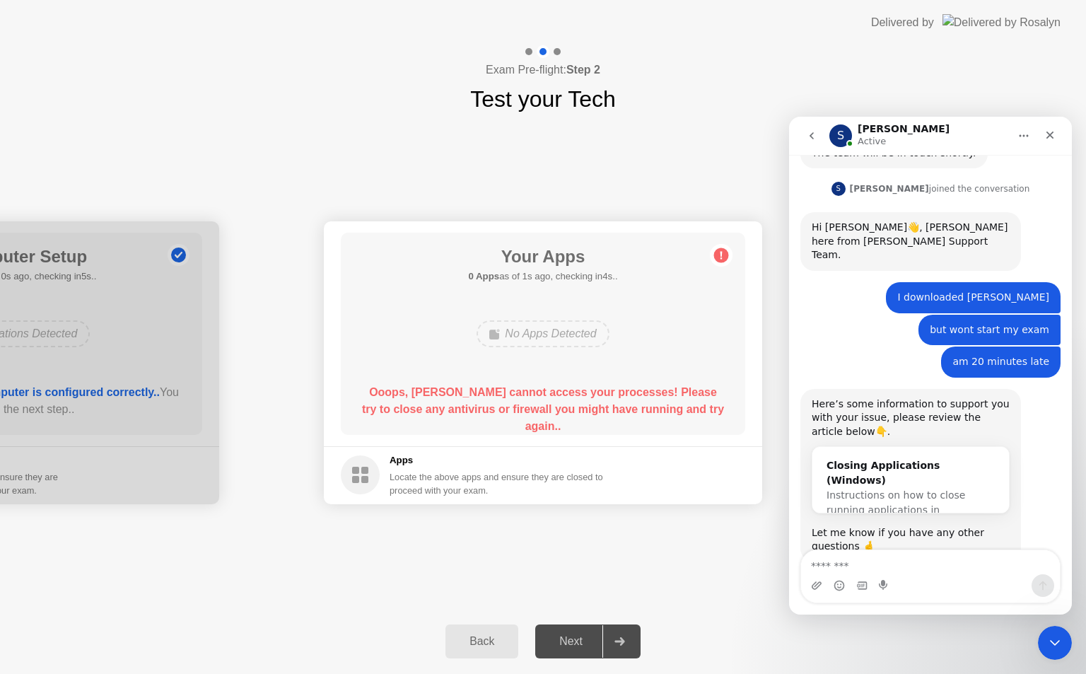
click at [622, 635] on div at bounding box center [619, 641] width 34 height 33
click at [515, 395] on b "Ooops, [PERSON_NAME] cannot access your processes! Please try to close any anti…" at bounding box center [543, 409] width 362 height 46
click at [855, 458] on div "Closing Applications (Windows)" at bounding box center [910, 473] width 168 height 30
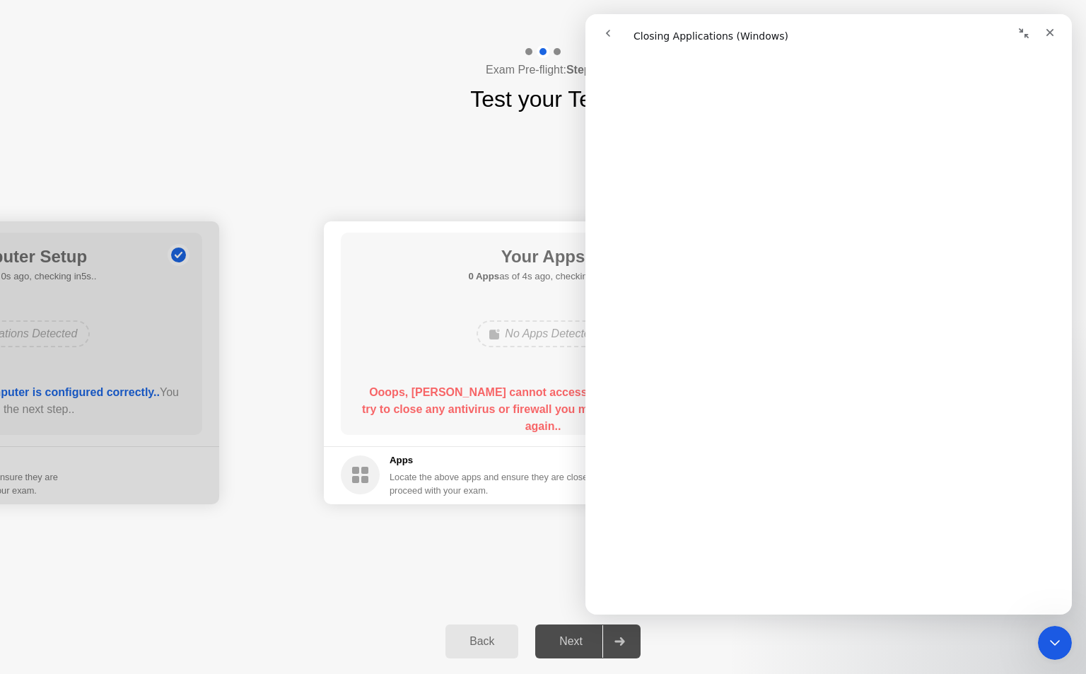
scroll to position [1310, 0]
drag, startPoint x: 78, startPoint y: 365, endPoint x: 100, endPoint y: 402, distance: 43.2
click at [81, 377] on div at bounding box center [0, 362] width 438 height 283
click at [1050, 30] on icon "Close" at bounding box center [1049, 32] width 11 height 11
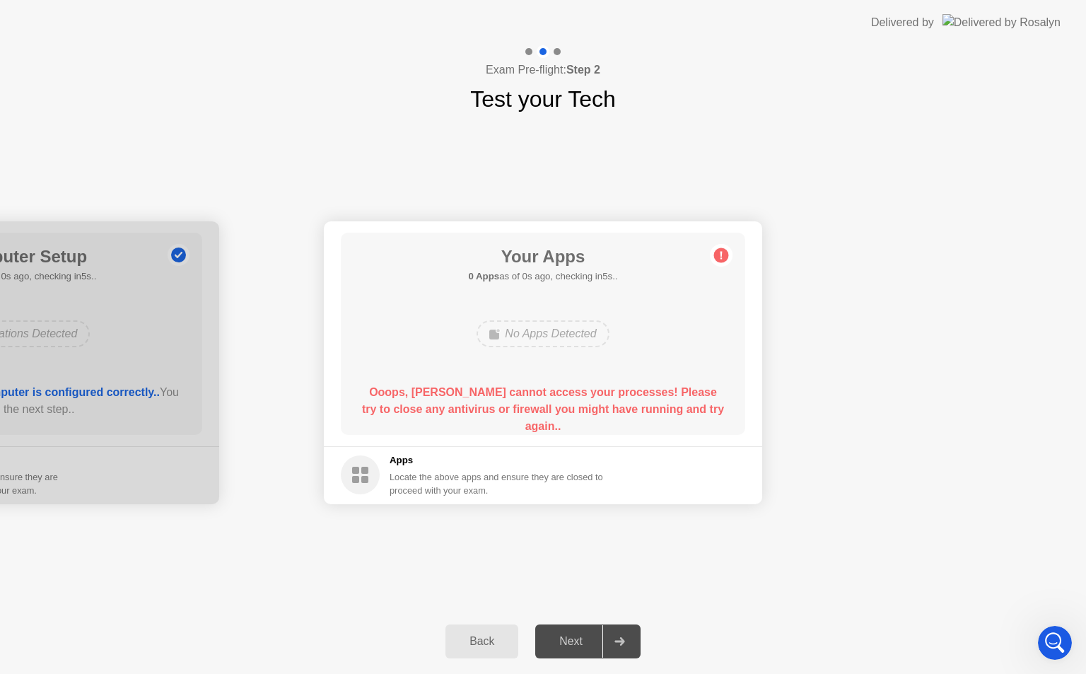
scroll to position [0, 0]
